Goal: Information Seeking & Learning: Find specific fact

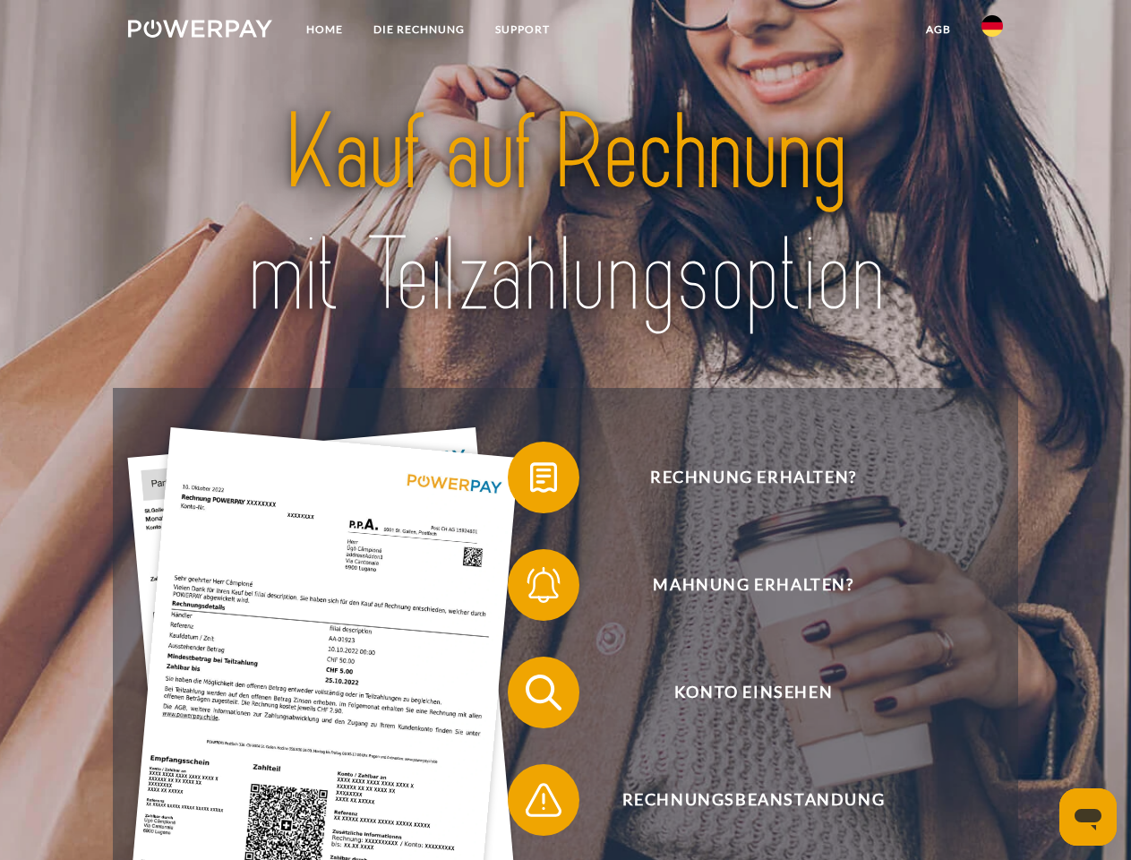
click at [200, 31] on img at bounding box center [200, 29] width 144 height 18
click at [992, 31] on img at bounding box center [992, 25] width 21 height 21
click at [938, 30] on link "agb" at bounding box center [939, 29] width 56 height 32
click at [530, 481] on span at bounding box center [517, 478] width 90 height 90
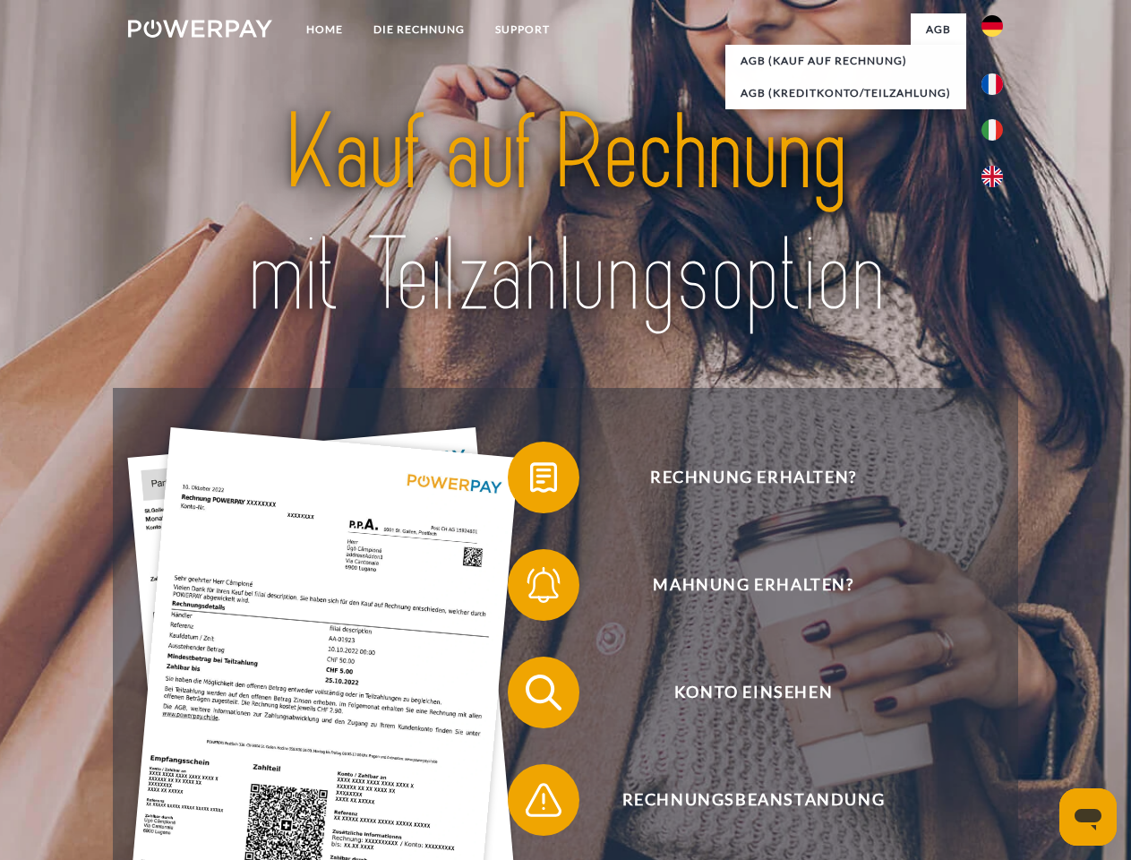
click at [530, 588] on span at bounding box center [517, 585] width 90 height 90
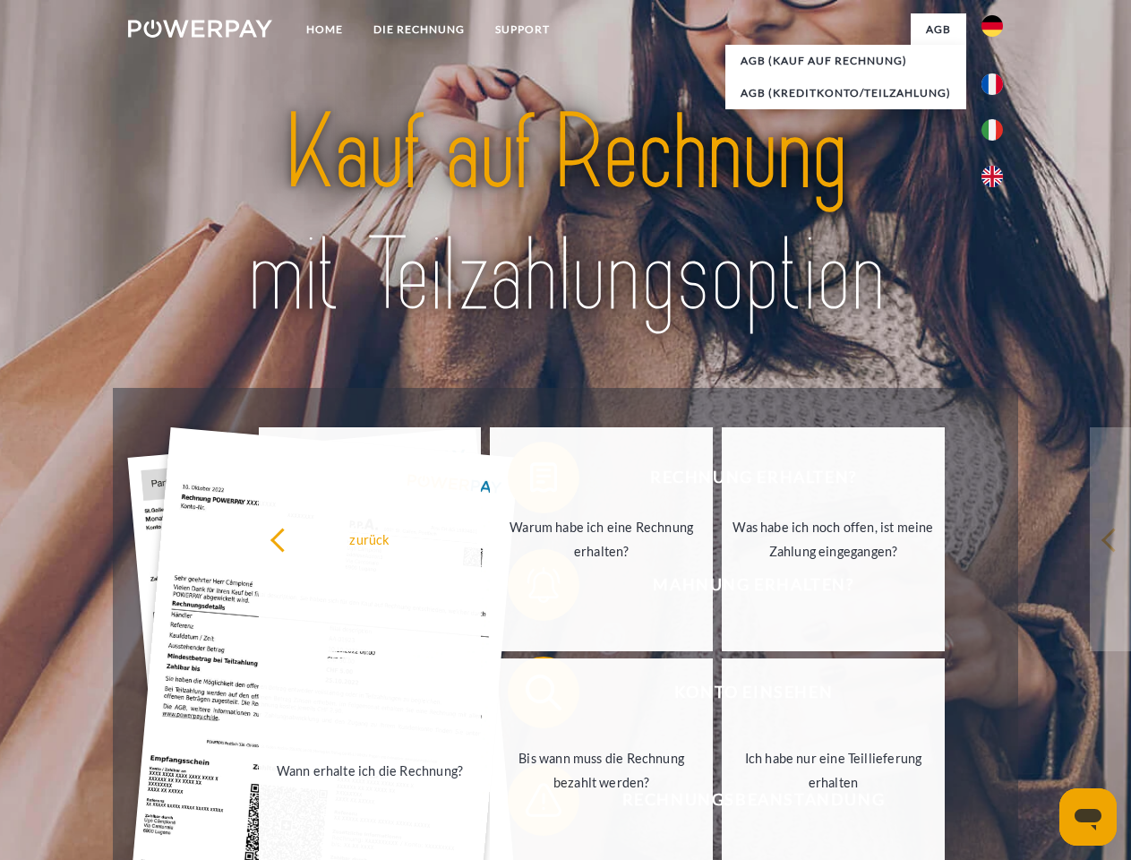
click at [530, 696] on link "Bis wann muss die Rechnung bezahlt werden?" at bounding box center [601, 770] width 223 height 224
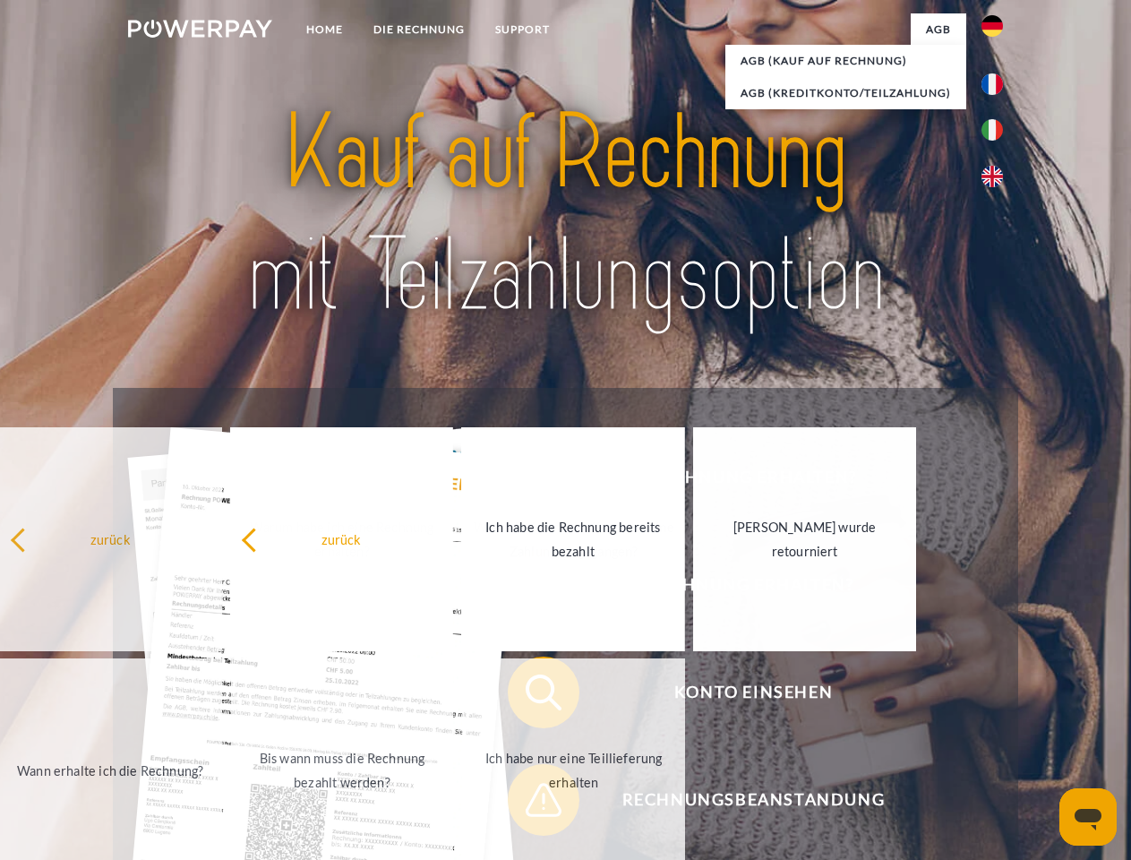
click at [530, 803] on span at bounding box center [517, 800] width 90 height 90
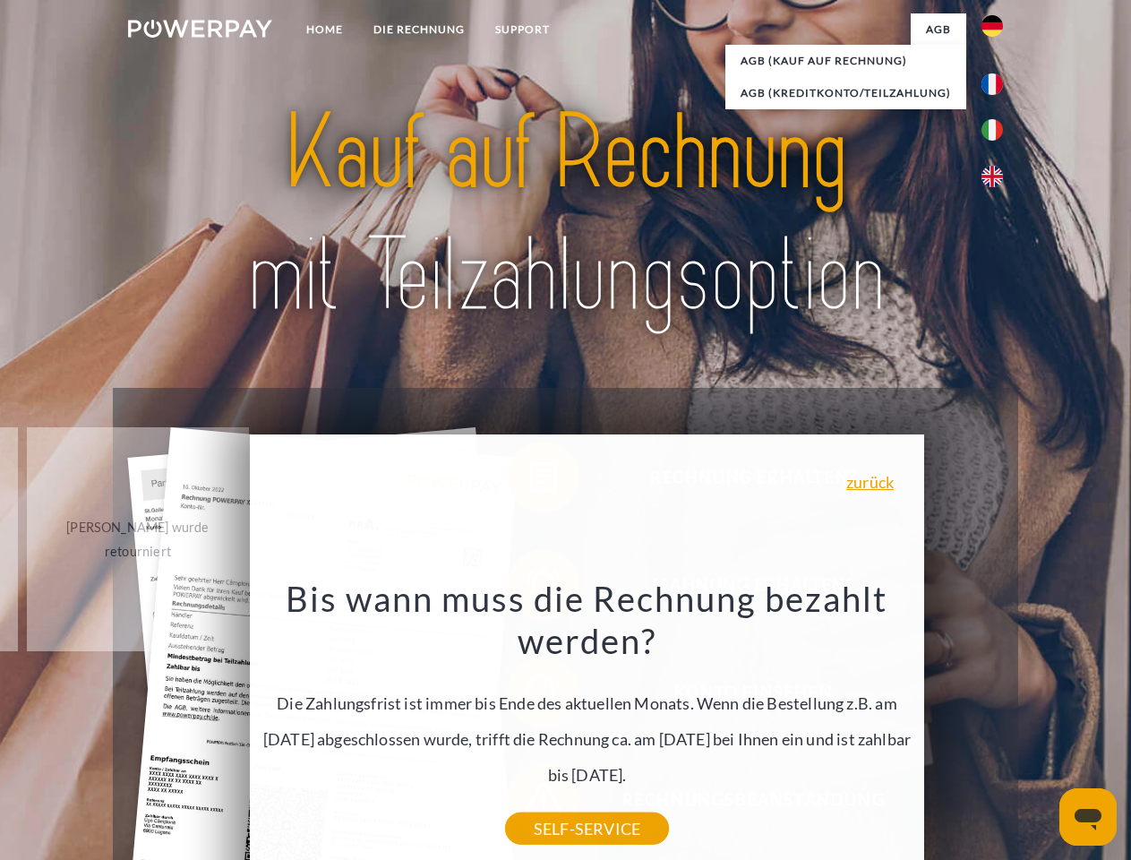
click at [1088, 817] on icon "Messaging-Fenster öffnen" at bounding box center [1088, 819] width 27 height 21
